Goal: Task Accomplishment & Management: Complete application form

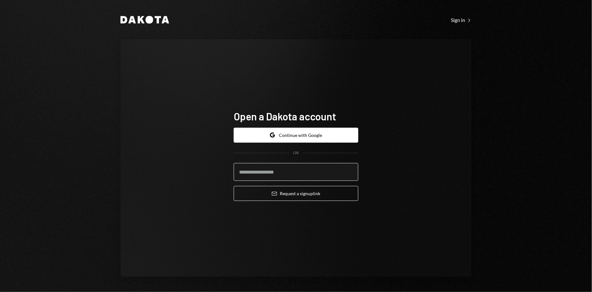
click at [281, 177] on input "email" at bounding box center [296, 172] width 125 height 18
type input "**********"
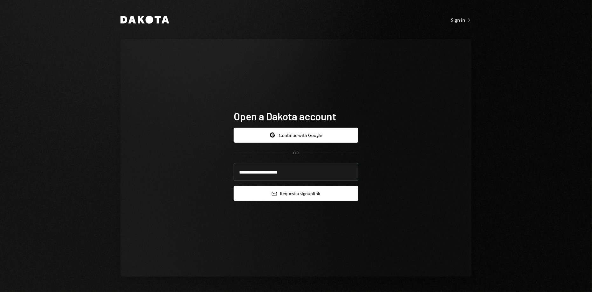
click at [283, 197] on button "Email Request a sign up link" at bounding box center [296, 193] width 125 height 15
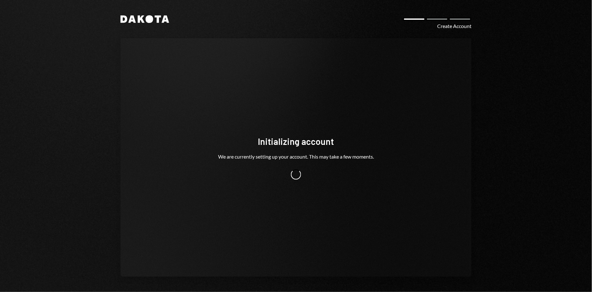
drag, startPoint x: 0, startPoint y: 0, endPoint x: 493, endPoint y: 176, distance: 523.3
click at [493, 176] on div "Dakota Create Account Initializing account We are currently setting up your acc…" at bounding box center [296, 146] width 592 height 292
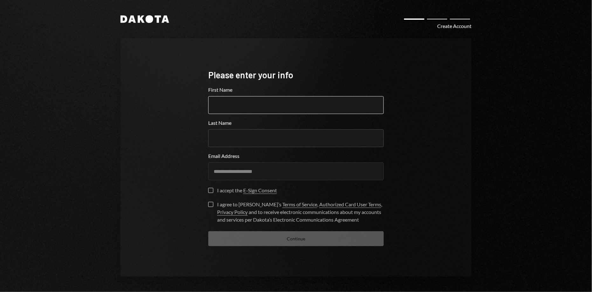
click at [235, 108] on input "First Name" at bounding box center [296, 105] width 176 height 18
type input "******"
click at [210, 189] on button "I accept the E-Sign Consent" at bounding box center [210, 190] width 5 height 5
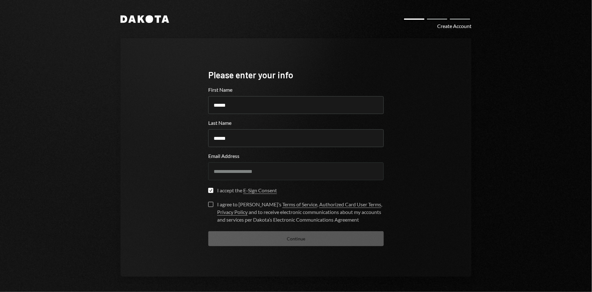
click at [212, 206] on button "I agree to Dakota’s Terms of Service , Authorized Card User Terms , Privacy Pol…" at bounding box center [210, 204] width 5 height 5
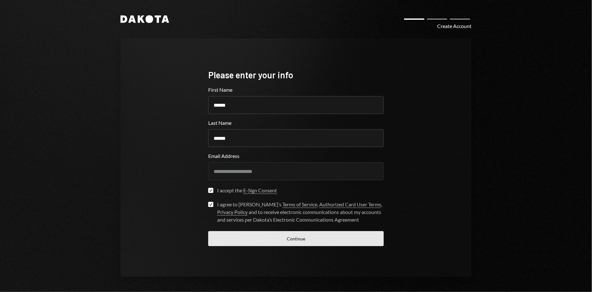
click at [259, 239] on button "Continue" at bounding box center [296, 238] width 176 height 15
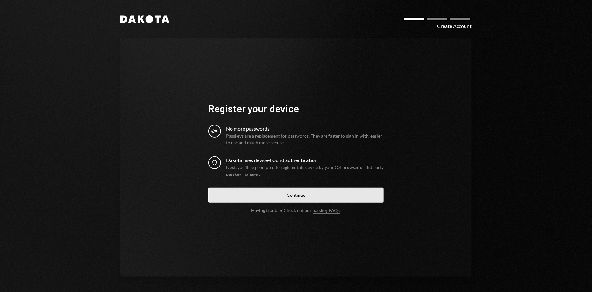
click at [278, 196] on button "Continue" at bounding box center [296, 194] width 176 height 15
click at [279, 197] on button "Continue" at bounding box center [296, 194] width 176 height 15
